Goal: Navigation & Orientation: Find specific page/section

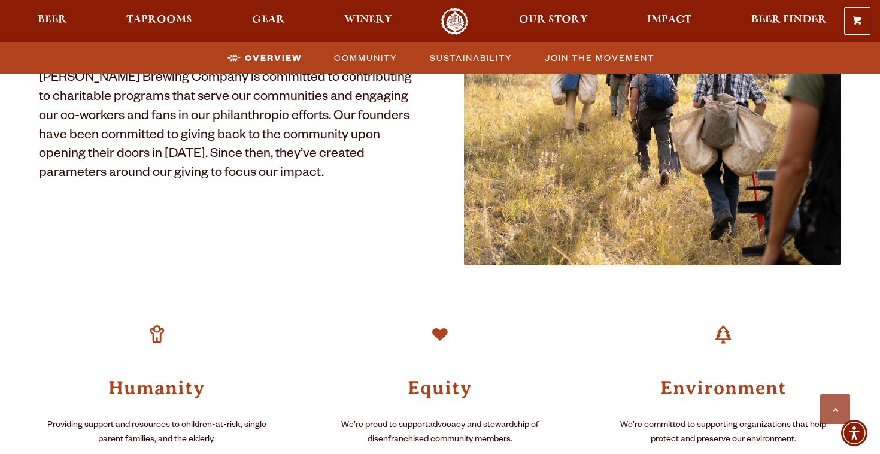
scroll to position [638, 0]
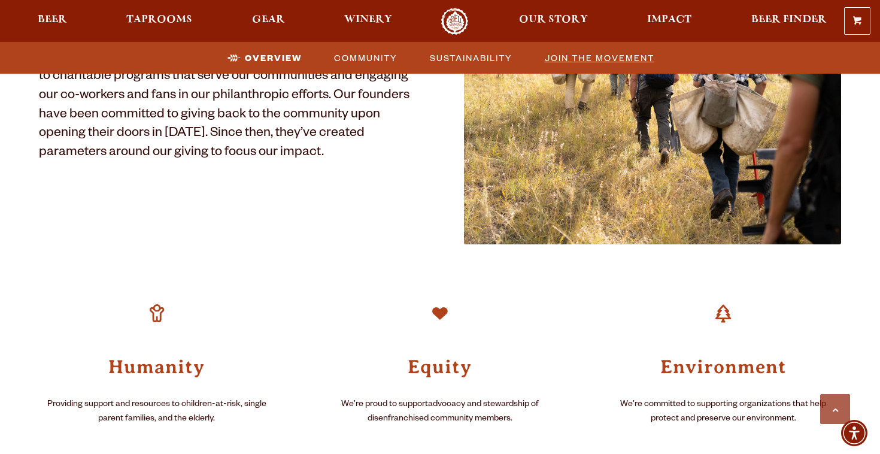
click at [588, 51] on span "Join the Movement" at bounding box center [600, 57] width 110 height 17
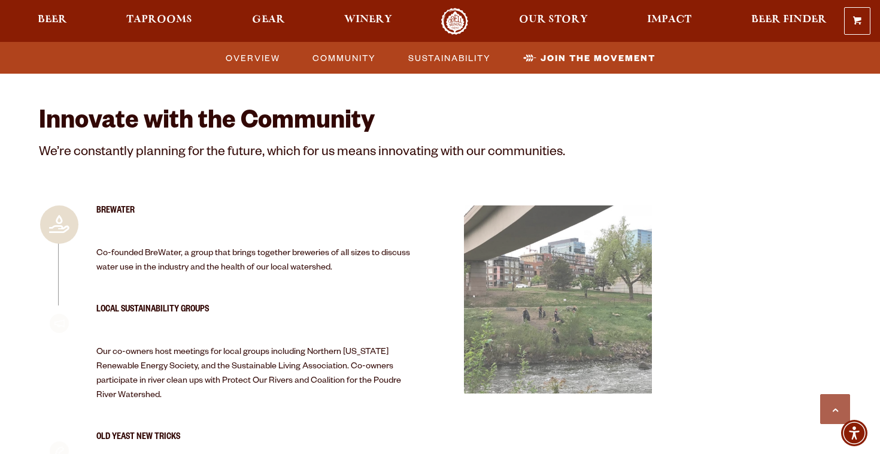
scroll to position [2571, 0]
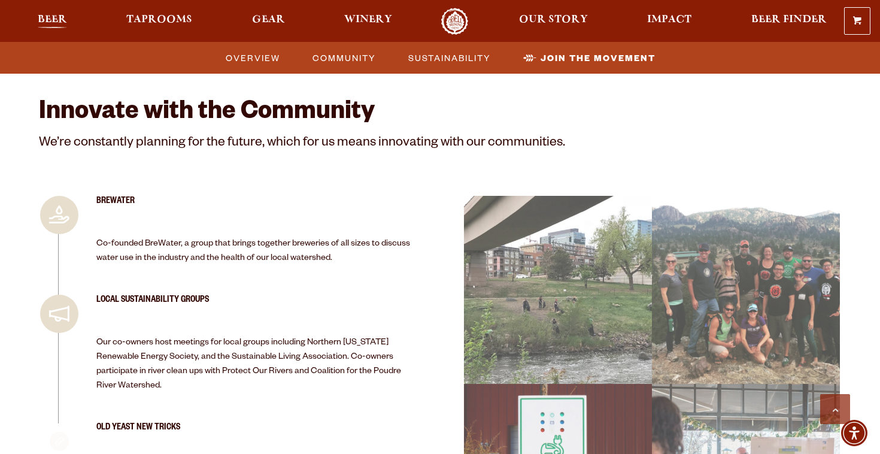
click at [54, 21] on span "Beer" at bounding box center [52, 20] width 29 height 10
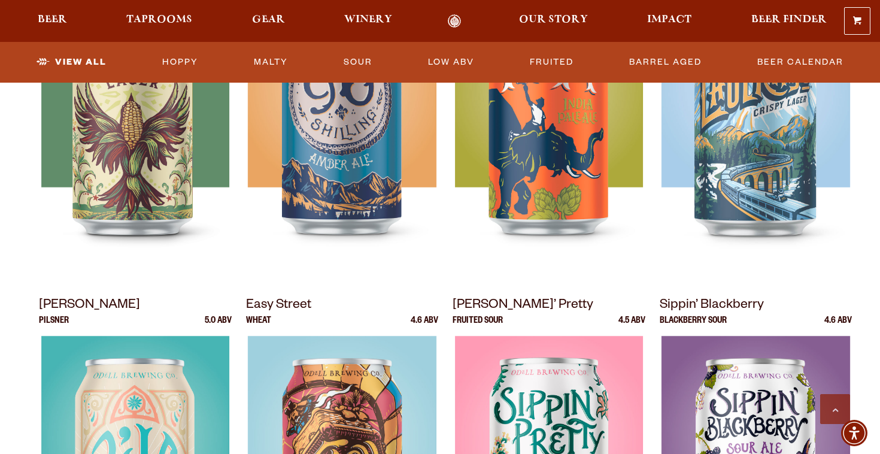
scroll to position [607, 0]
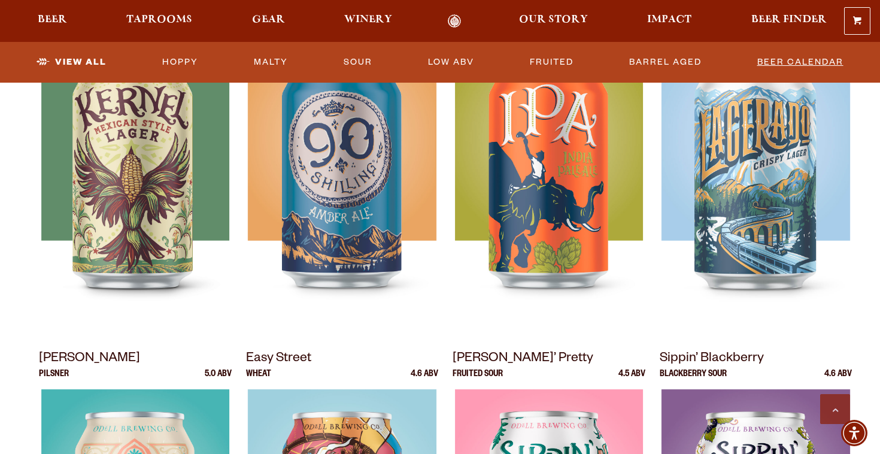
click at [799, 65] on link "Beer Calendar" at bounding box center [801, 63] width 96 height 28
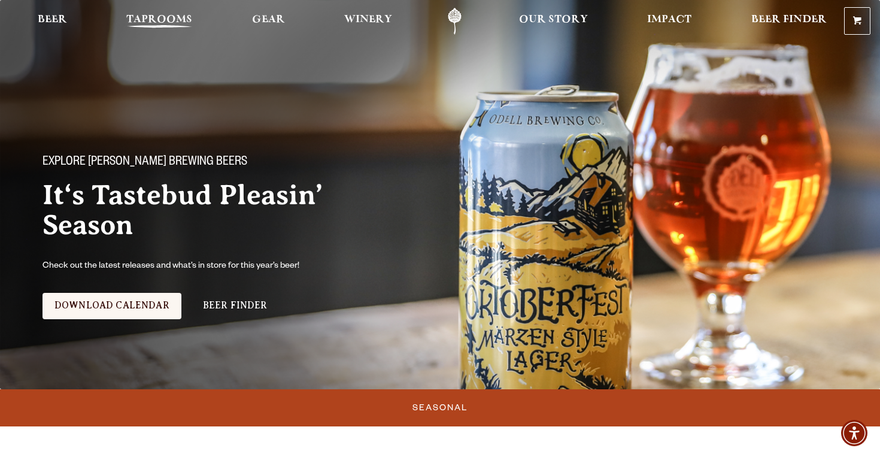
click at [174, 20] on span "Taprooms" at bounding box center [159, 20] width 66 height 10
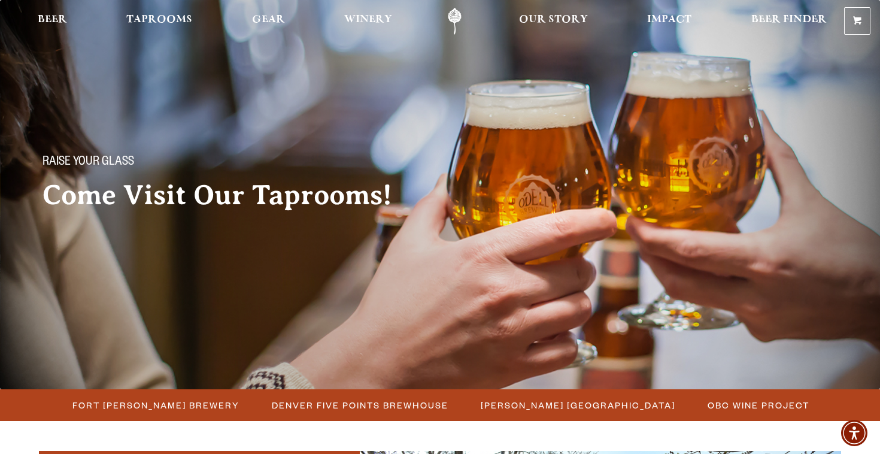
click at [458, 16] on link "Odell Home" at bounding box center [454, 21] width 45 height 27
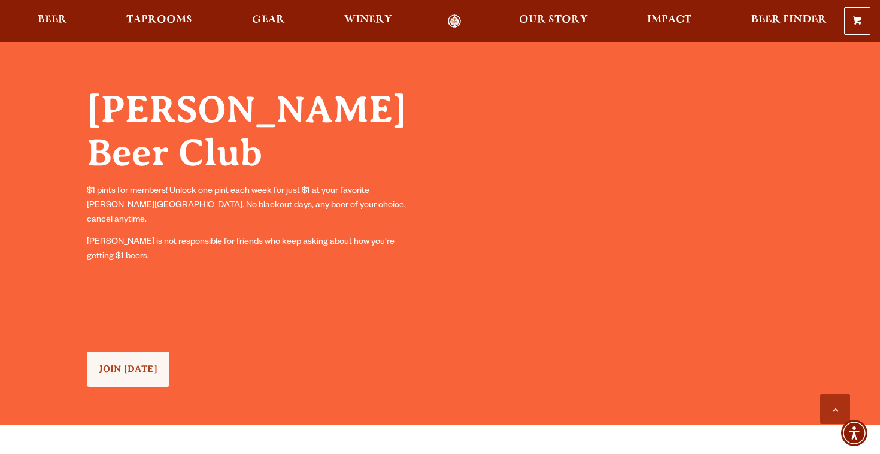
scroll to position [1002, 0]
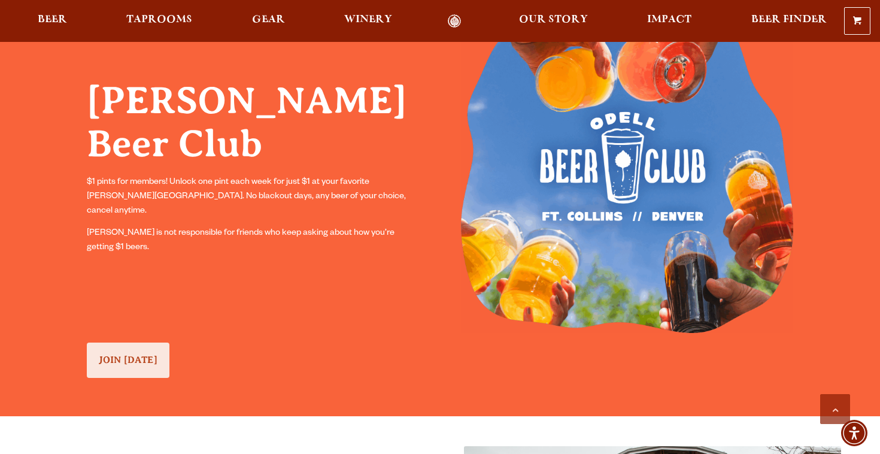
click at [134, 360] on span "JOIN TODAY" at bounding box center [128, 360] width 59 height 11
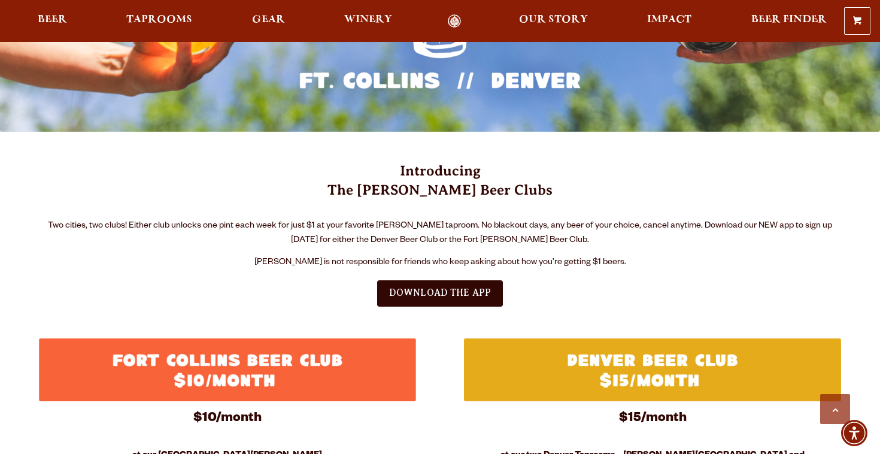
scroll to position [259, 0]
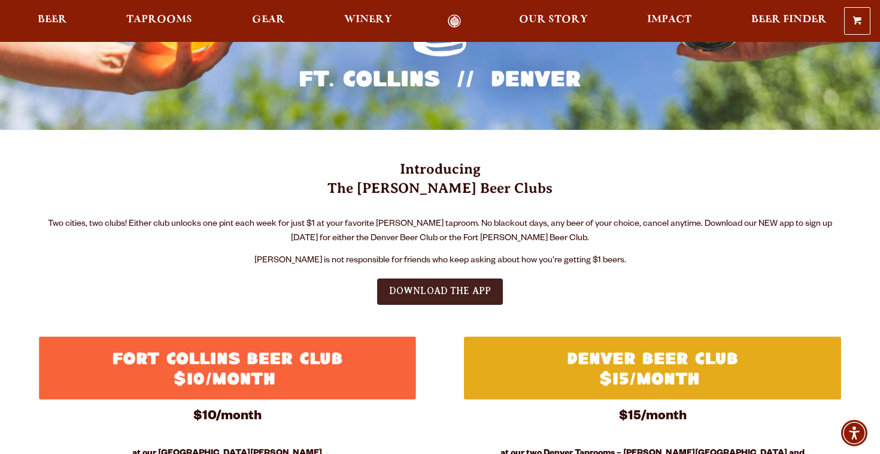
click at [458, 284] on link "DOWNLOAD THE APP" at bounding box center [440, 291] width 126 height 26
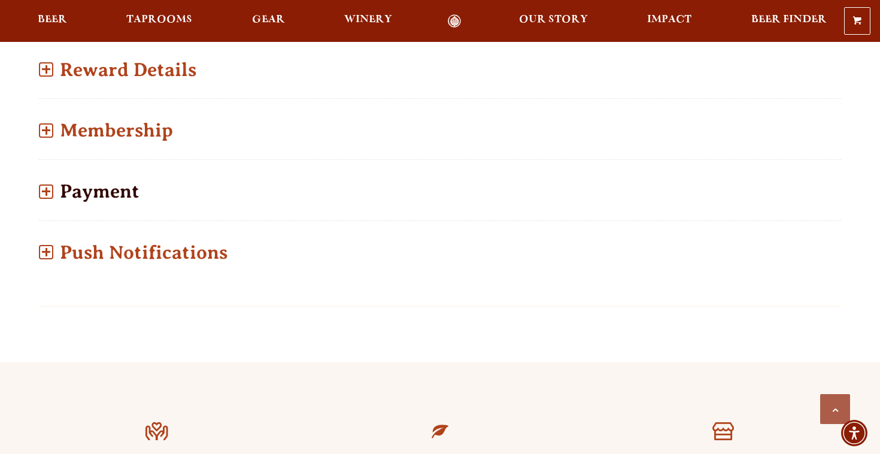
scroll to position [938, 0]
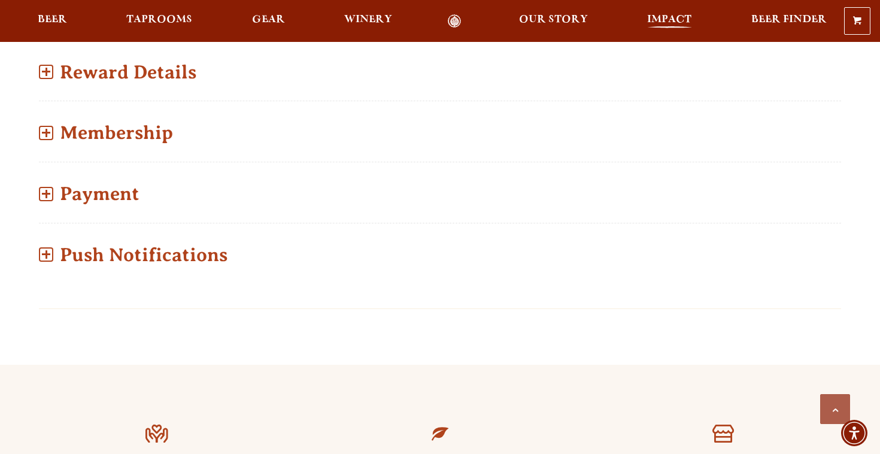
click at [678, 19] on span "Impact" at bounding box center [669, 20] width 44 height 10
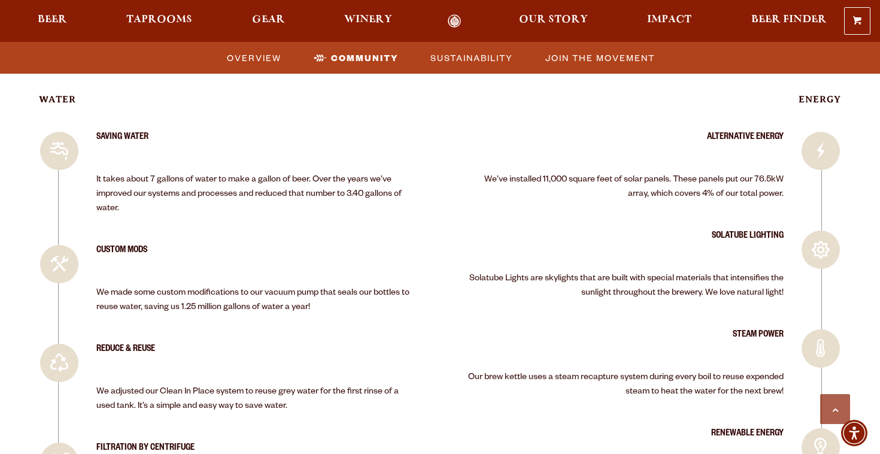
scroll to position [1896, 0]
